Goal: Task Accomplishment & Management: Manage account settings

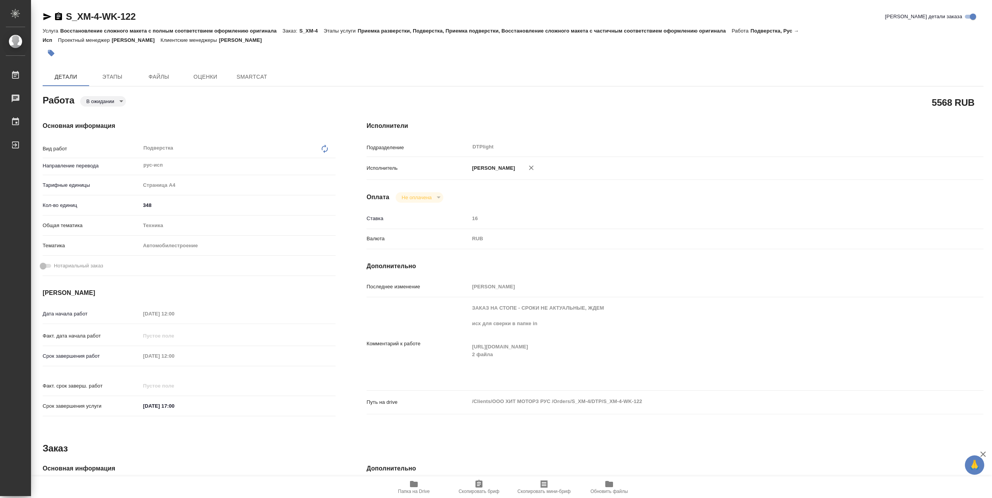
type textarea "x"
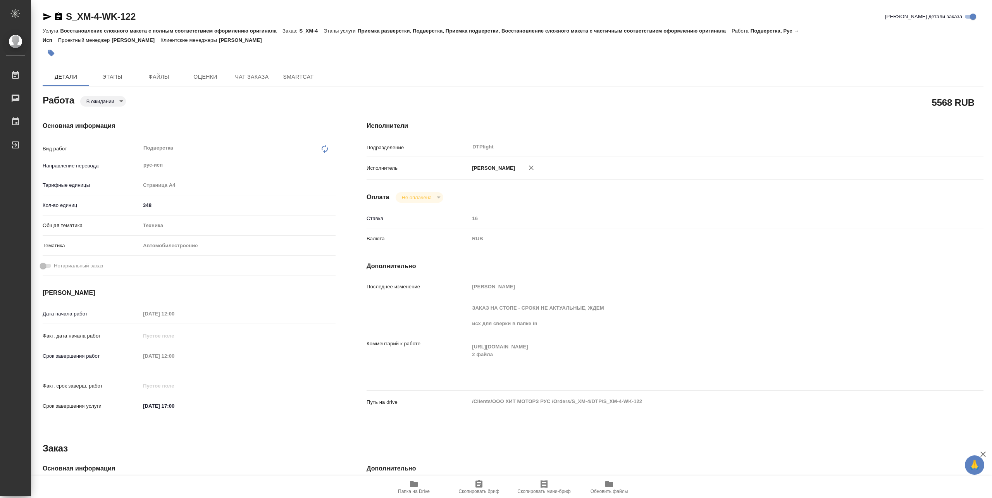
type textarea "x"
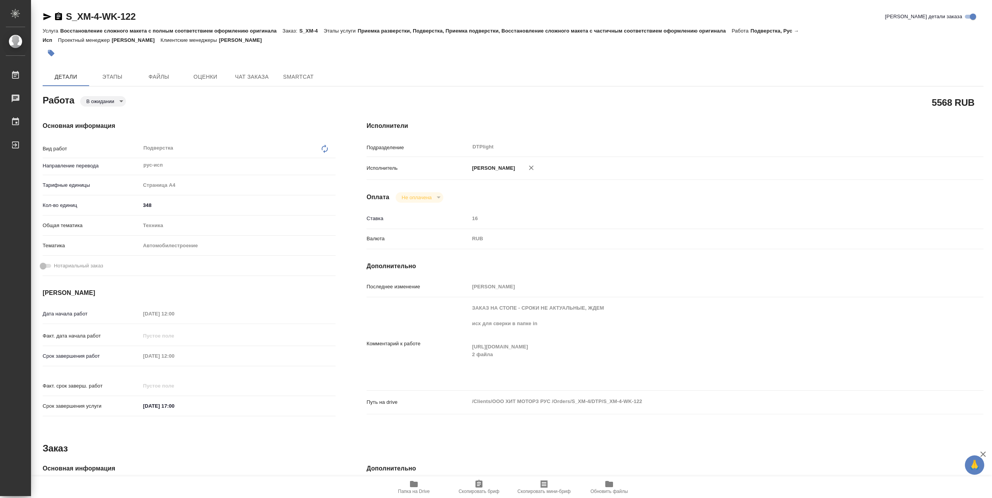
type textarea "x"
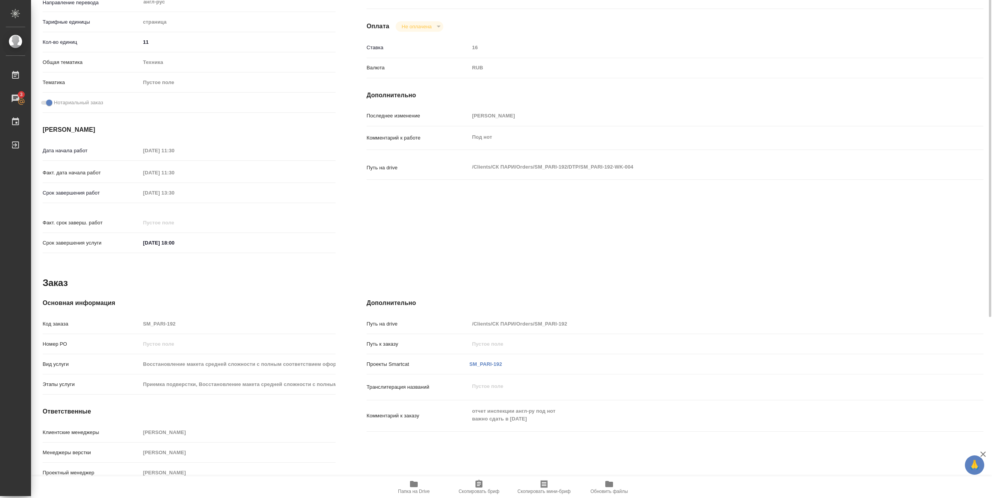
scroll to position [16, 0]
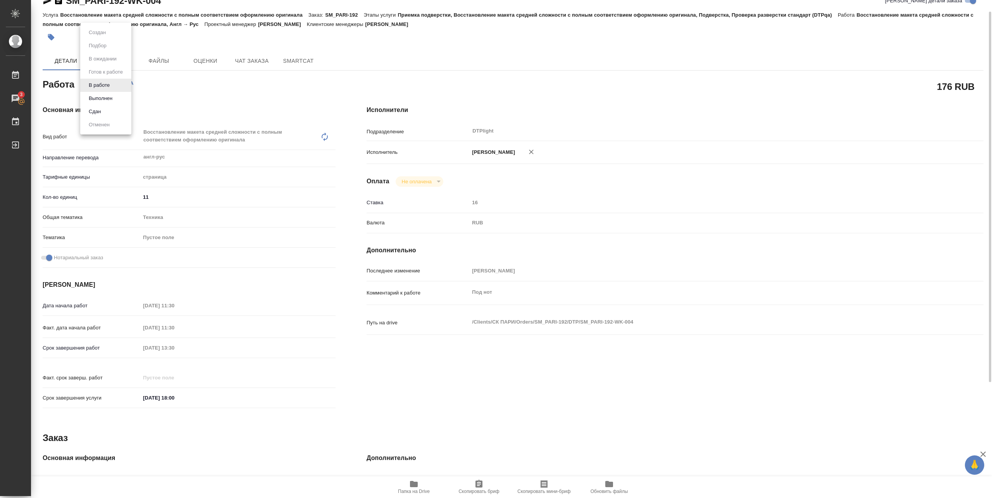
click at [112, 85] on body "🙏 .cls-1 fill:#fff; AWATERA Pankina Anna Работы 3 Чаты График Выйти SM_PARI-192…" at bounding box center [496, 249] width 992 height 498
click at [106, 97] on button "Выполнен" at bounding box center [100, 98] width 28 height 9
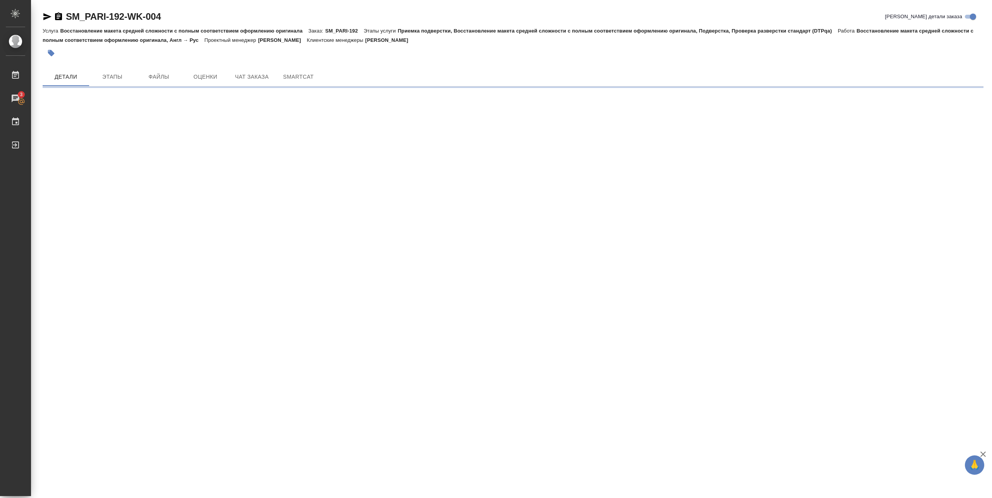
scroll to position [0, 0]
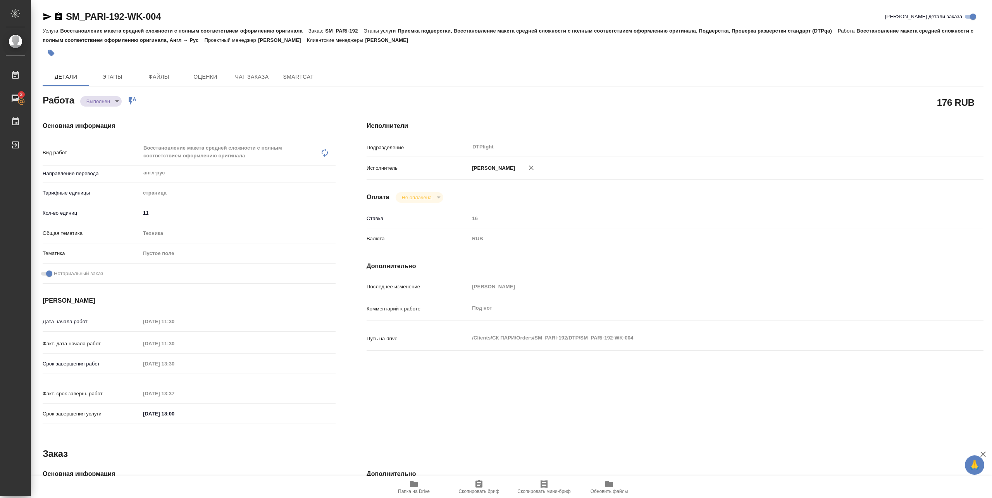
type textarea "x"
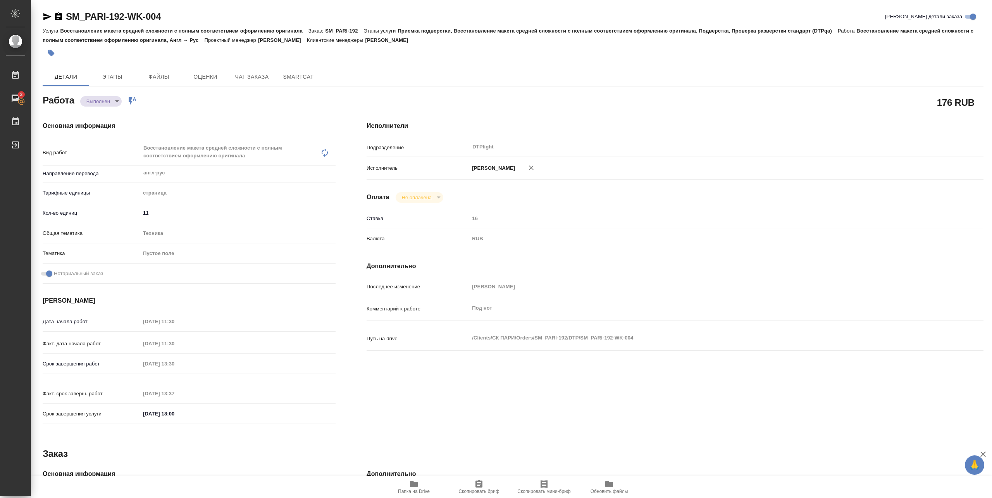
type textarea "x"
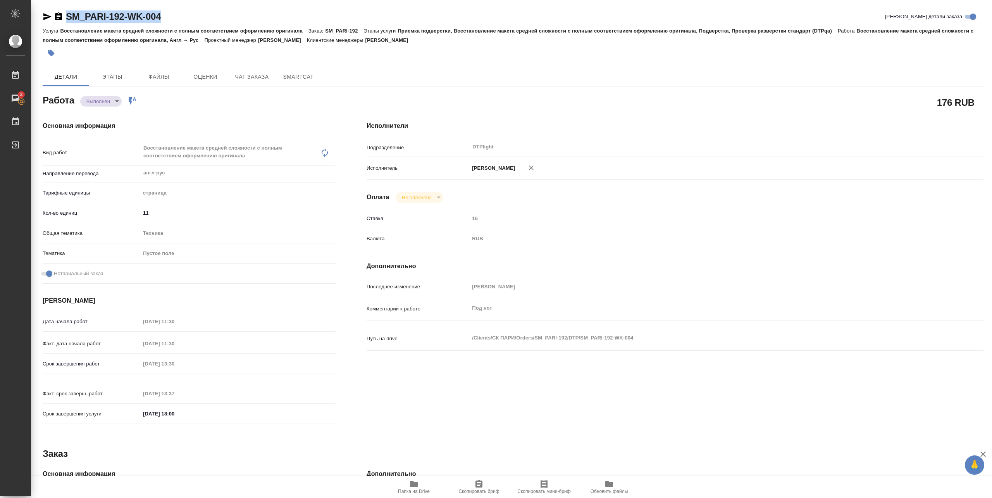
drag, startPoint x: 69, startPoint y: 23, endPoint x: 163, endPoint y: 22, distance: 94.6
click at [163, 22] on div "SM_PARI-192-WK-004 Кратко детали заказа" at bounding box center [513, 18] width 941 height 16
type textarea "x"
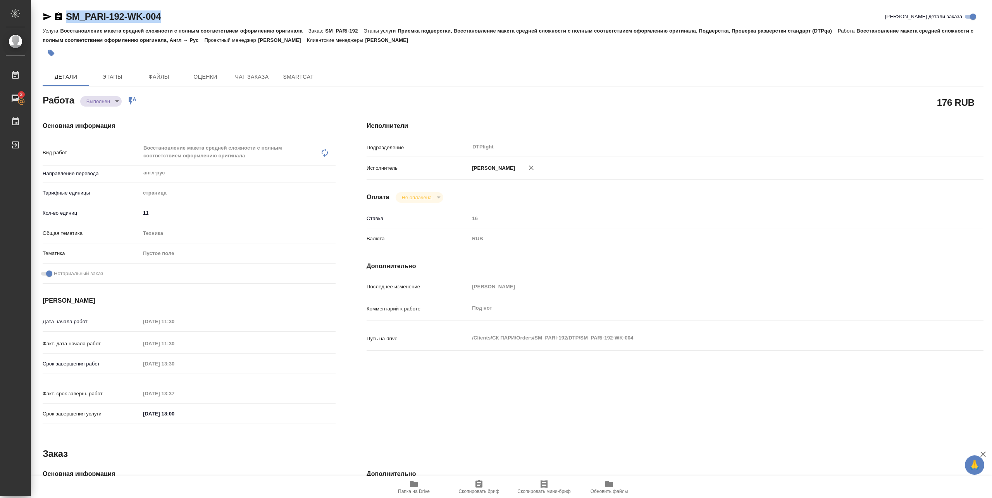
type textarea "x"
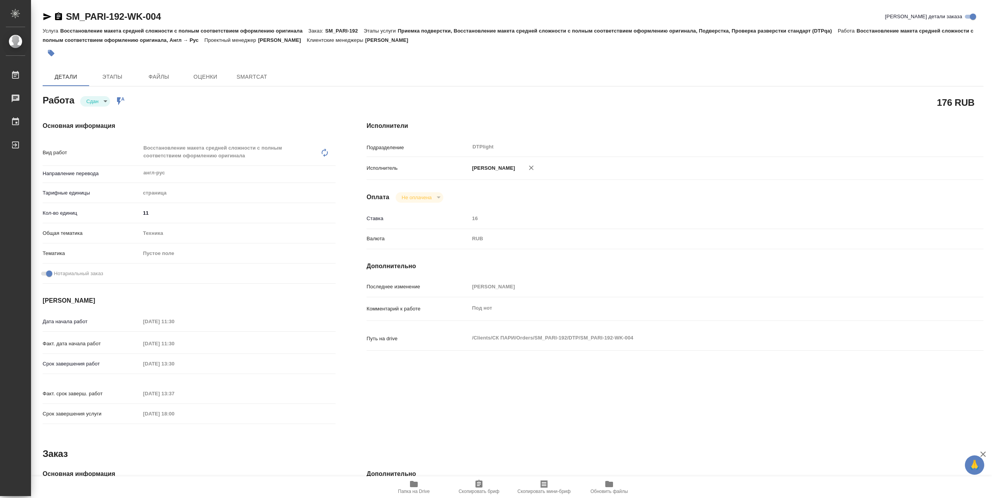
type textarea "x"
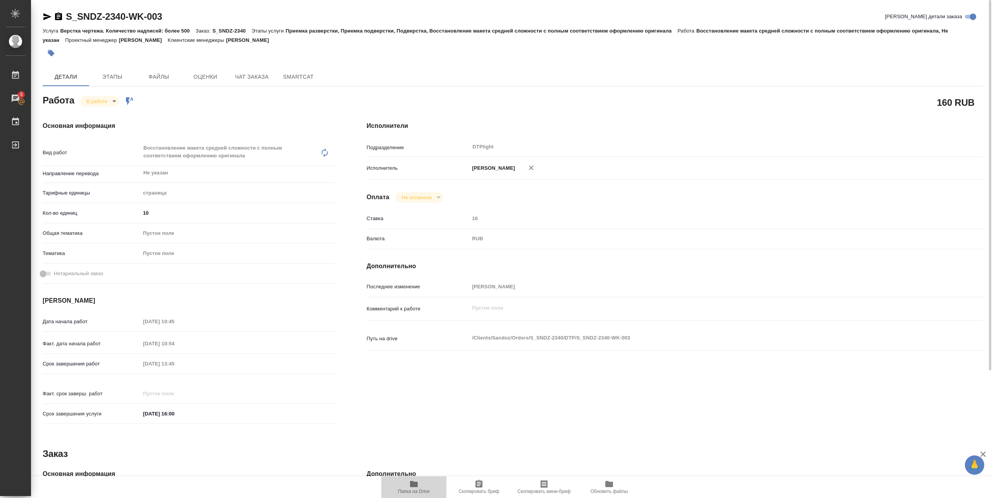
click at [409, 485] on span "Папка на Drive" at bounding box center [414, 486] width 56 height 15
click at [103, 100] on body "🙏 .cls-1 fill:#fff; AWATERA Pankina Anna Работы 3 Чаты График Выйти S_SNDZ-2340…" at bounding box center [496, 249] width 992 height 498
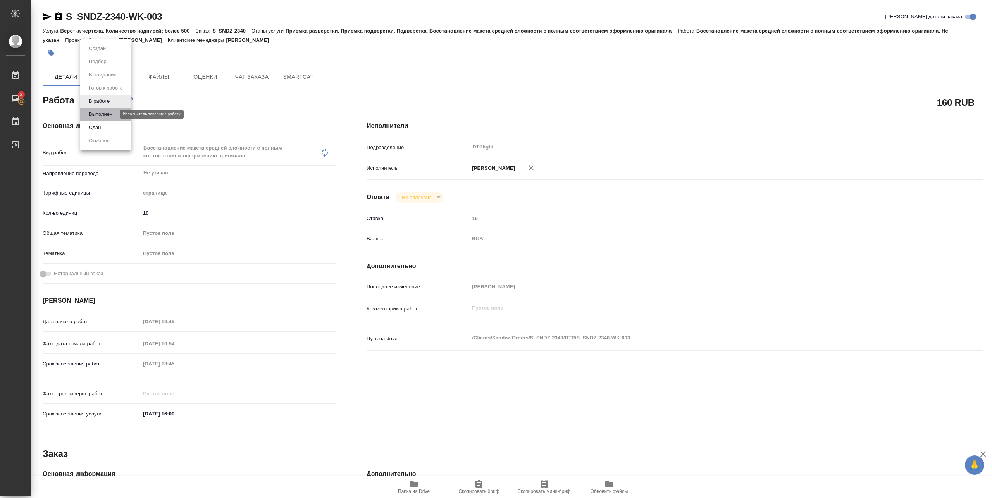
click at [99, 115] on button "Выполнен" at bounding box center [100, 114] width 28 height 9
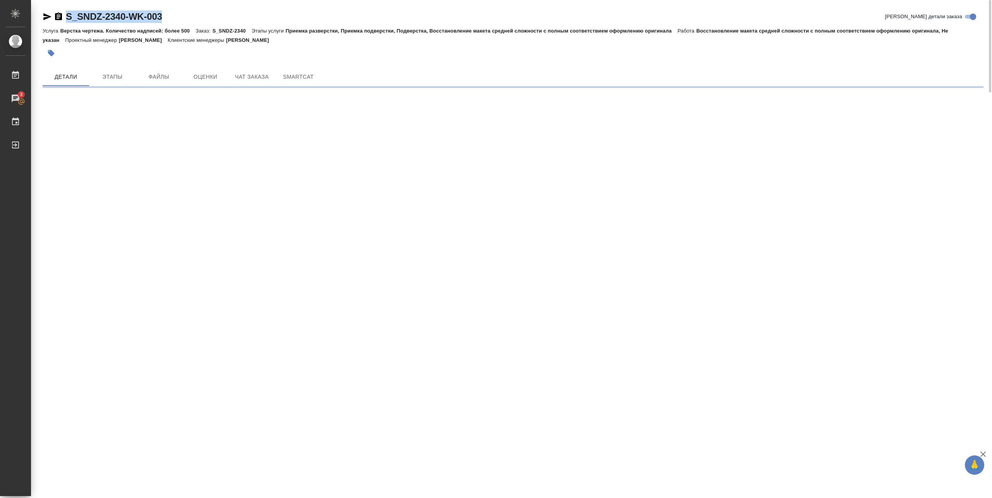
drag, startPoint x: 64, startPoint y: 22, endPoint x: 185, endPoint y: 20, distance: 121.7
click at [185, 20] on div "S_SNDZ-2340-WK-003 Кратко детали заказа" at bounding box center [513, 16] width 941 height 12
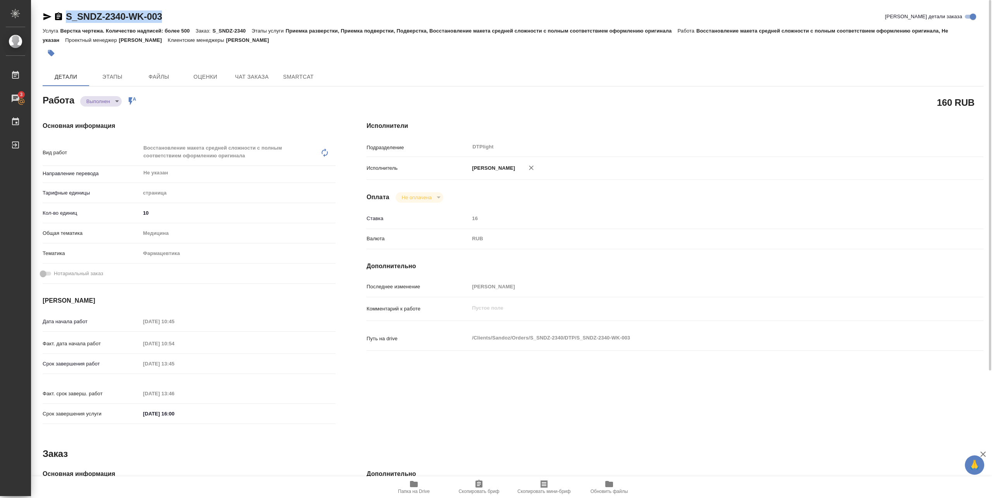
copy link "S_SNDZ-2340-WK-003"
type textarea "x"
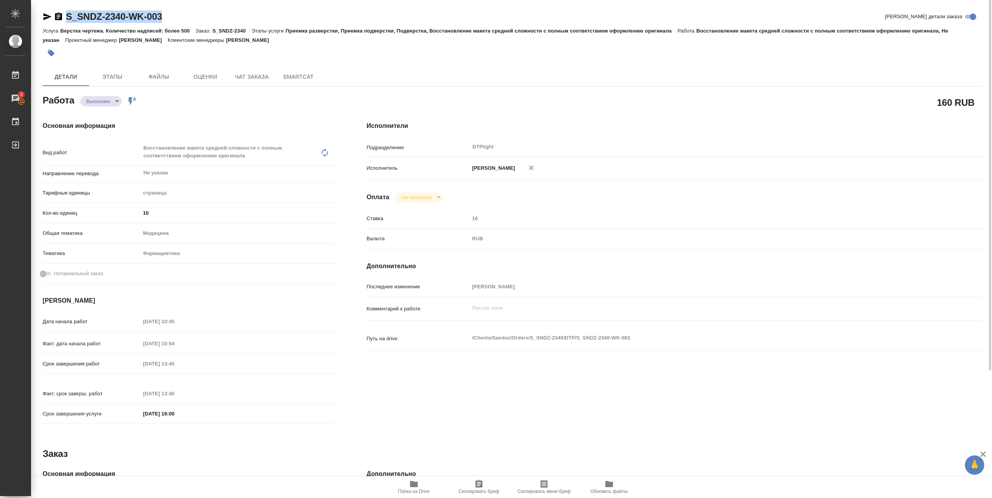
type textarea "x"
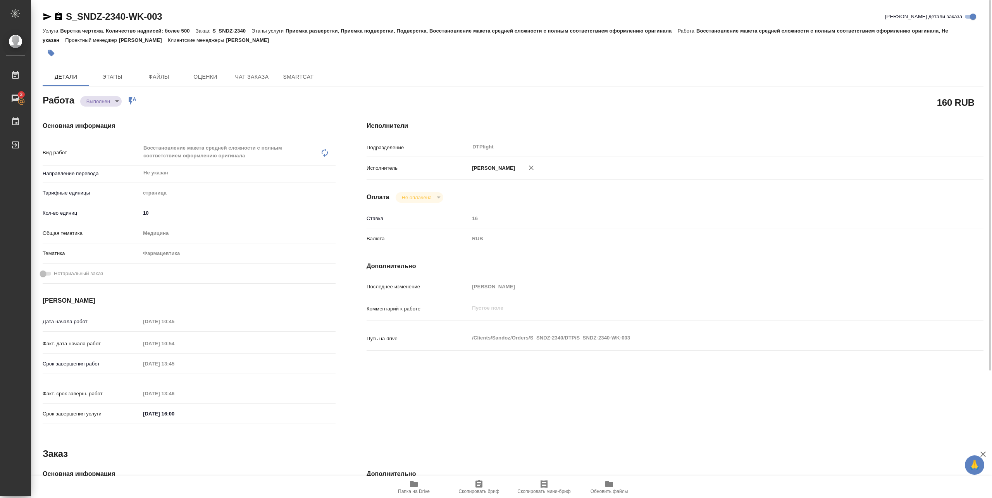
type textarea "x"
drag, startPoint x: 66, startPoint y: 24, endPoint x: 190, endPoint y: 16, distance: 124.7
click at [190, 16] on div "S_SNDZ-2340-WK-003 Кратко детали заказа" at bounding box center [513, 18] width 941 height 16
copy link "S_SNDZ-2340-WK-003"
type textarea "x"
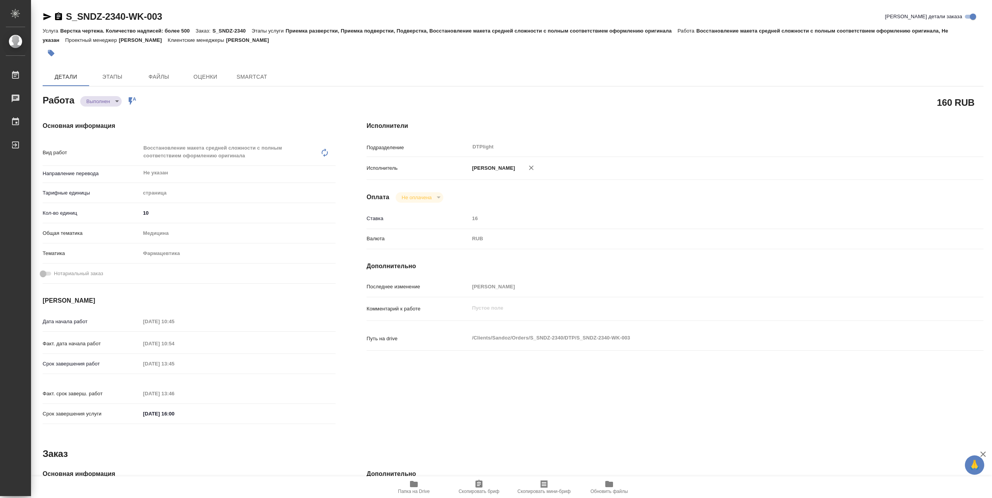
type textarea "x"
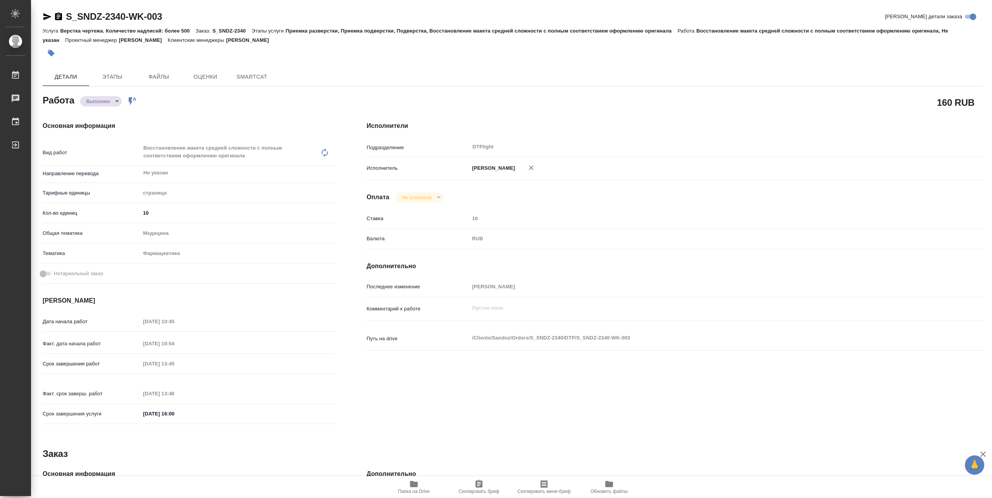
type textarea "x"
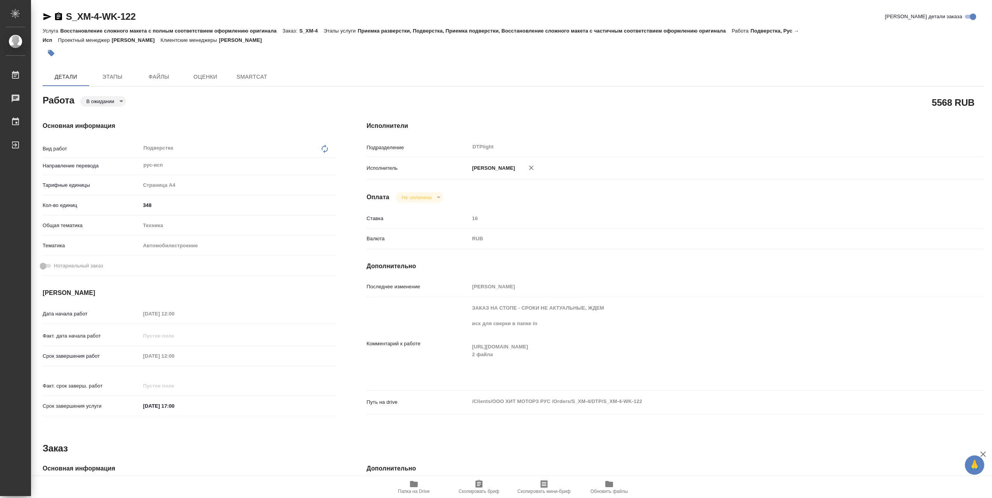
type textarea "x"
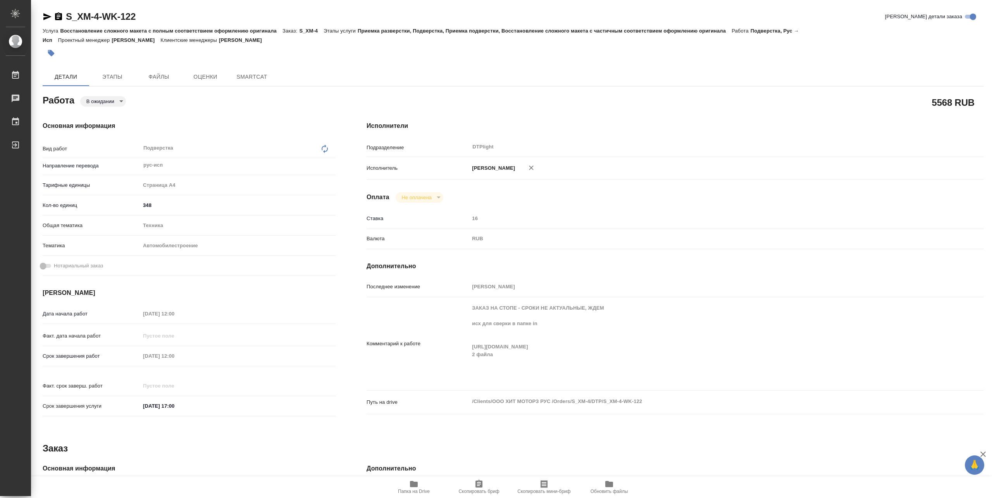
type textarea "x"
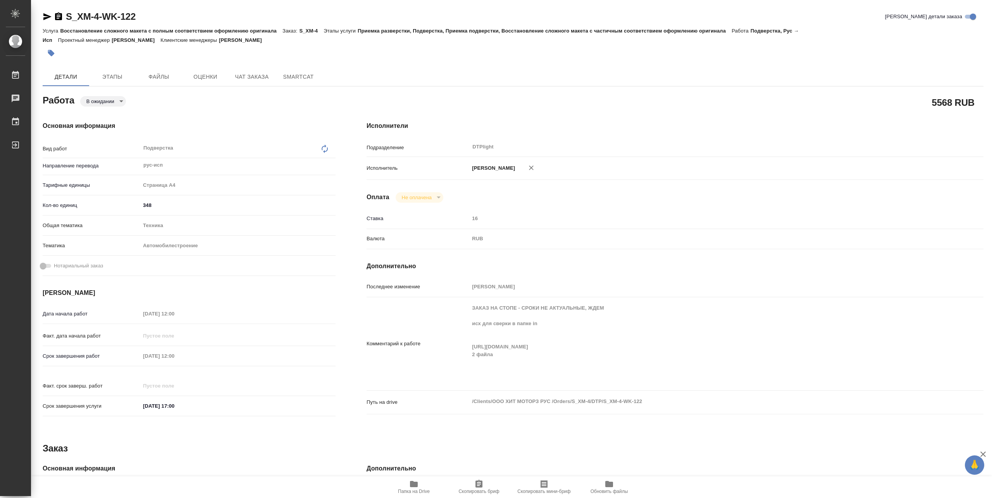
type textarea "x"
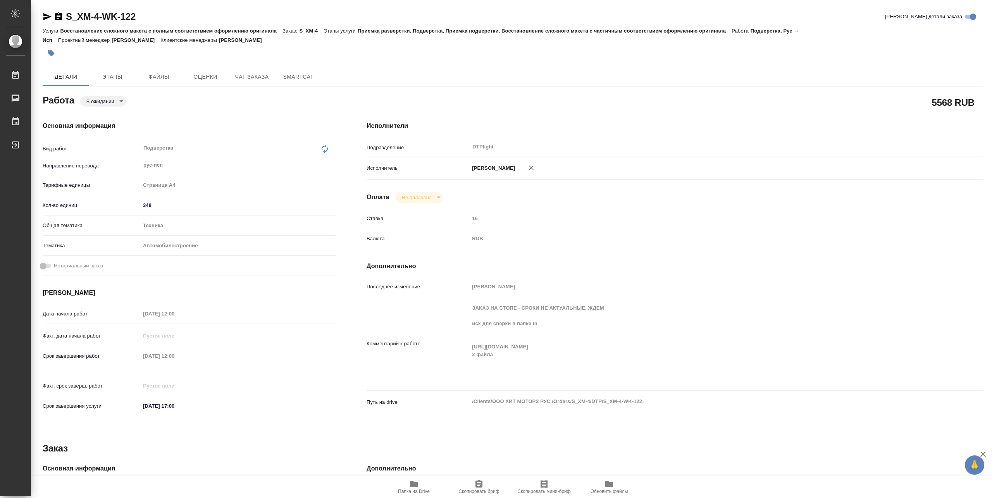
type textarea "x"
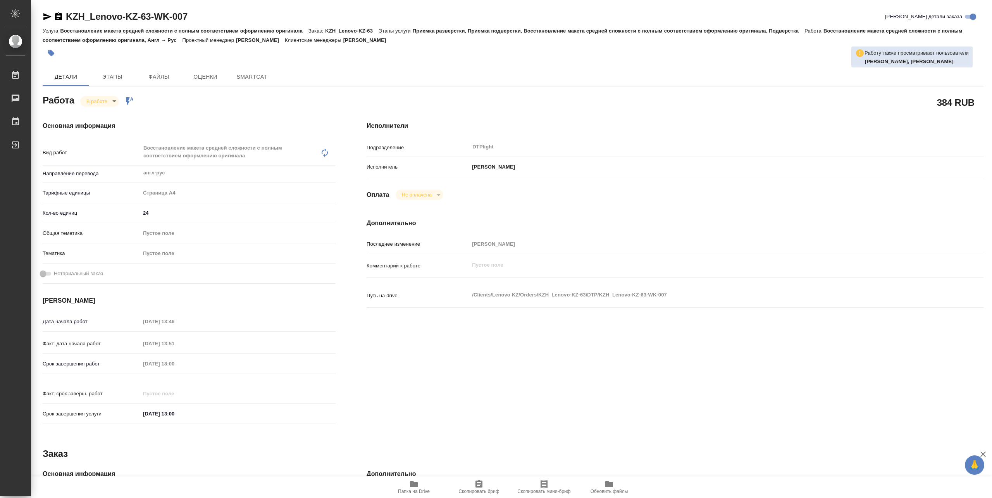
type textarea "x"
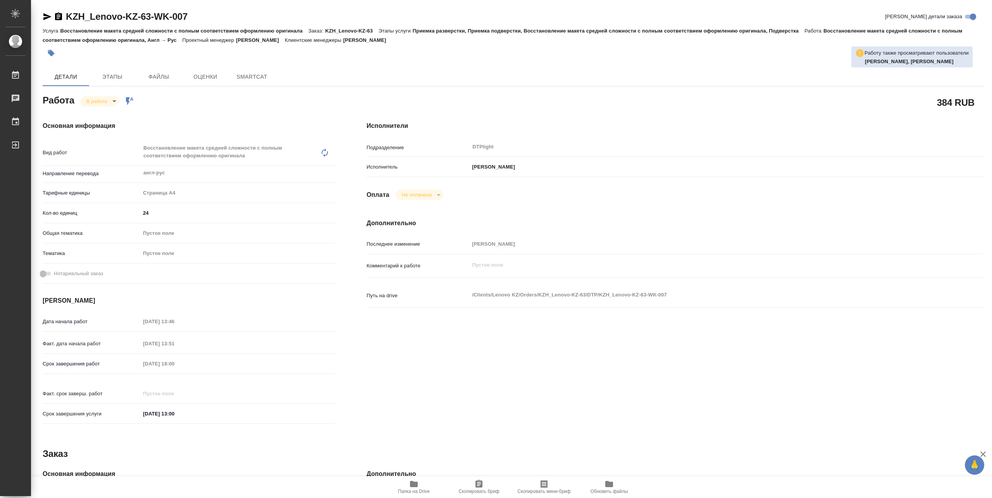
type textarea "x"
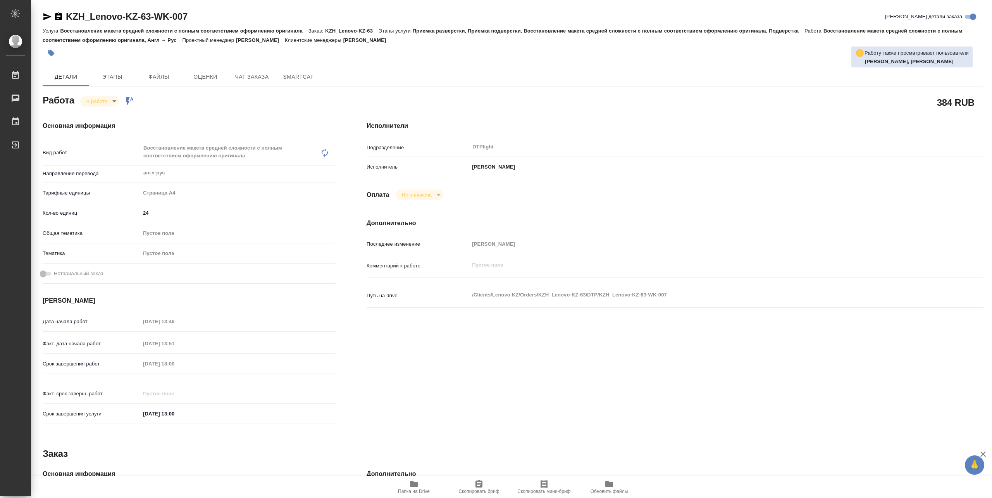
type textarea "x"
